Goal: Check status: Check status

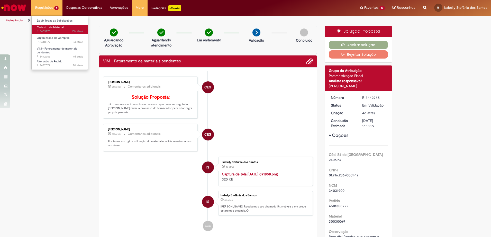
click at [61, 31] on span "18h atrás 18 horas atrás R13453775" at bounding box center [60, 31] width 46 height 4
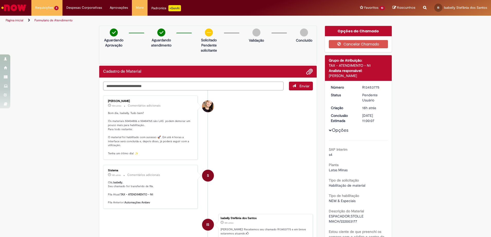
click at [166, 86] on textarea "Digite sua mensagem aqui..." at bounding box center [193, 86] width 180 height 9
type textarea "**********"
click at [300, 88] on span "Enviar" at bounding box center [304, 86] width 10 height 5
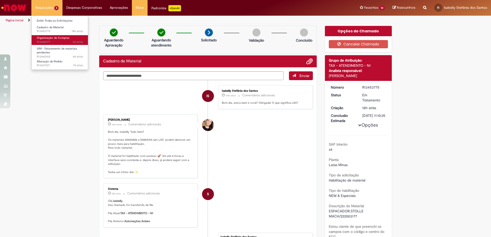
click at [52, 38] on span "Organização de Compras" at bounding box center [53, 38] width 33 height 4
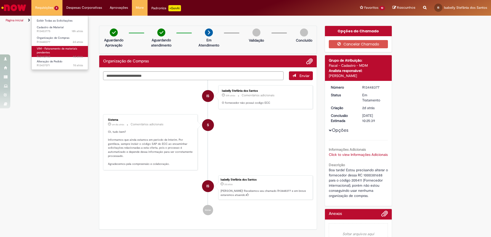
click at [64, 49] on span "VIM - Faturamento de materiais pendentes" at bounding box center [57, 51] width 40 height 8
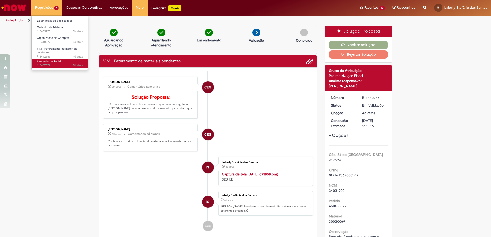
click at [57, 61] on span "Alteração de Pedido" at bounding box center [50, 62] width 26 height 4
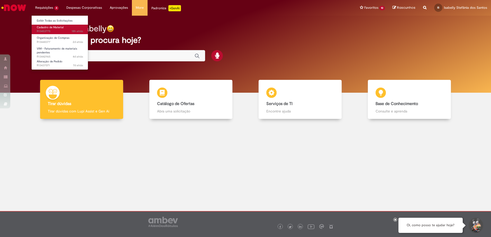
click at [66, 30] on span "18h atrás 18 horas atrás R13453775" at bounding box center [60, 31] width 46 height 4
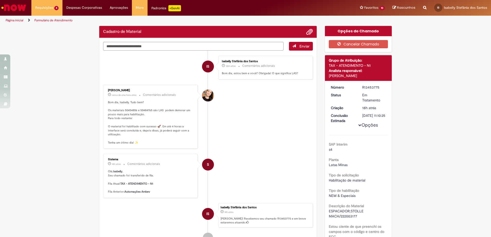
click at [220, 110] on li "Sabrina De Vasconcelos cerca de uma hora atrás cerca de uma hora atrás Comentár…" at bounding box center [208, 117] width 210 height 64
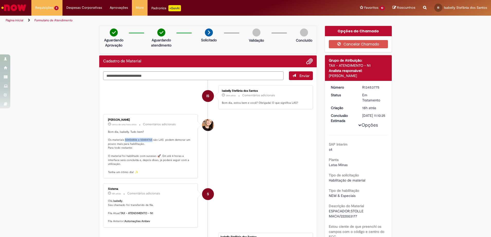
drag, startPoint x: 122, startPoint y: 140, endPoint x: 150, endPoint y: 142, distance: 28.6
click at [150, 142] on p "Bom dia, Isabelly. Tudo bem? Os materiais 50454806 e 50484765 são LAS podem dem…" at bounding box center [151, 152] width 86 height 44
copy p "50454806 e 50484765"
click at [258, 143] on li "Sabrina De Vasconcelos cerca de uma hora atrás cerca de uma hora atrás Comentár…" at bounding box center [208, 146] width 210 height 64
